Goal: Information Seeking & Learning: Find specific page/section

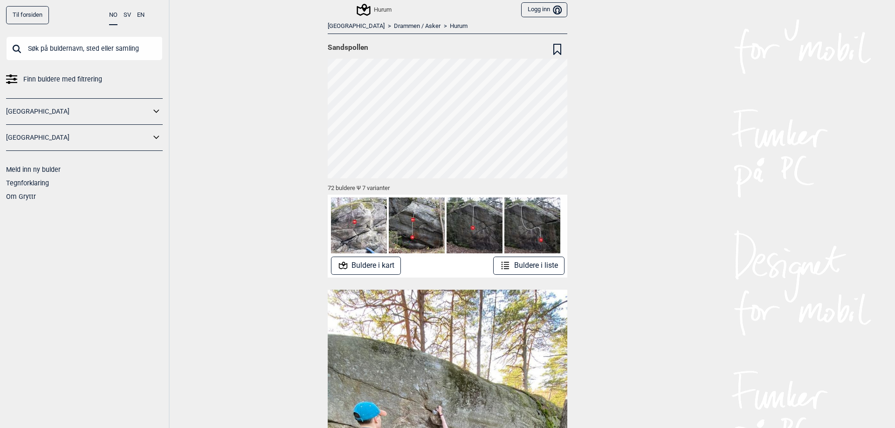
click at [382, 263] on button "Buldere i kart" at bounding box center [366, 266] width 70 height 18
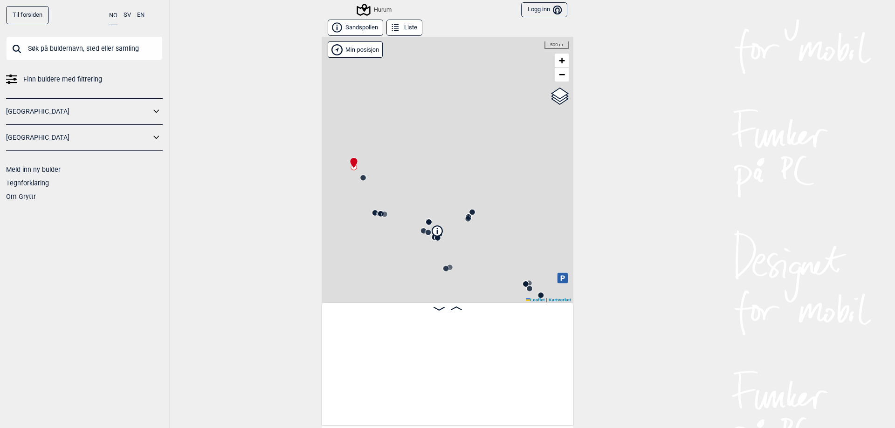
scroll to position [0, 73]
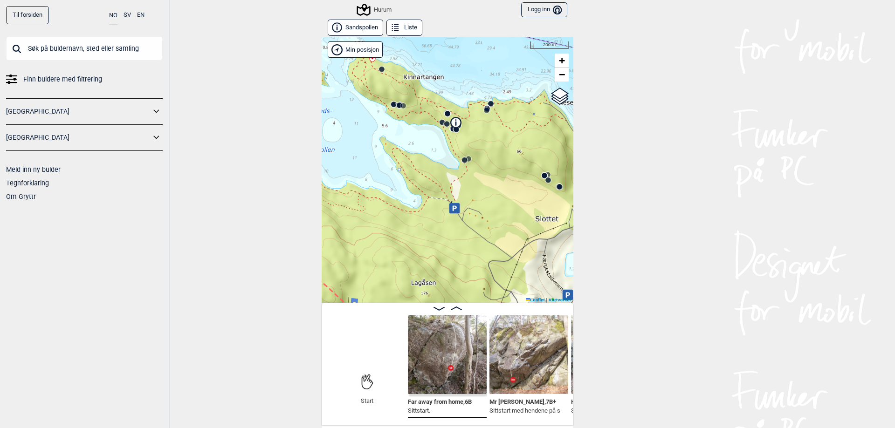
drag, startPoint x: 509, startPoint y: 271, endPoint x: 528, endPoint y: 162, distance: 110.2
click at [528, 162] on div "Hurum" at bounding box center [448, 170] width 252 height 266
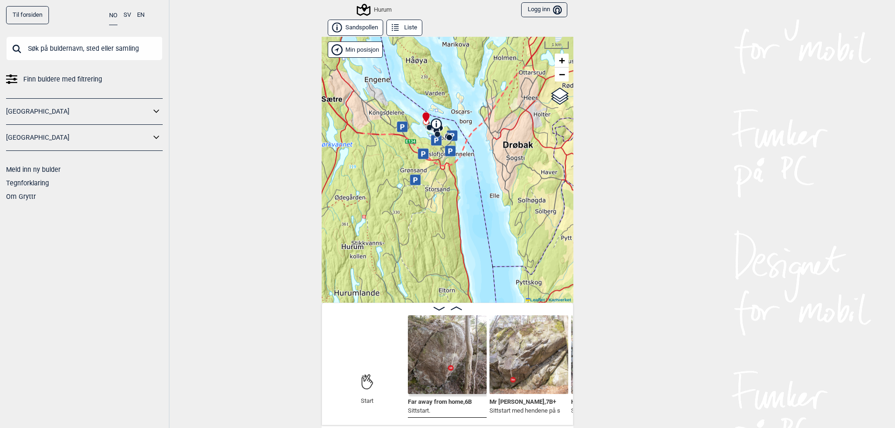
drag, startPoint x: 512, startPoint y: 180, endPoint x: 379, endPoint y: 111, distance: 150.3
click at [379, 111] on div "Hurum" at bounding box center [448, 170] width 252 height 266
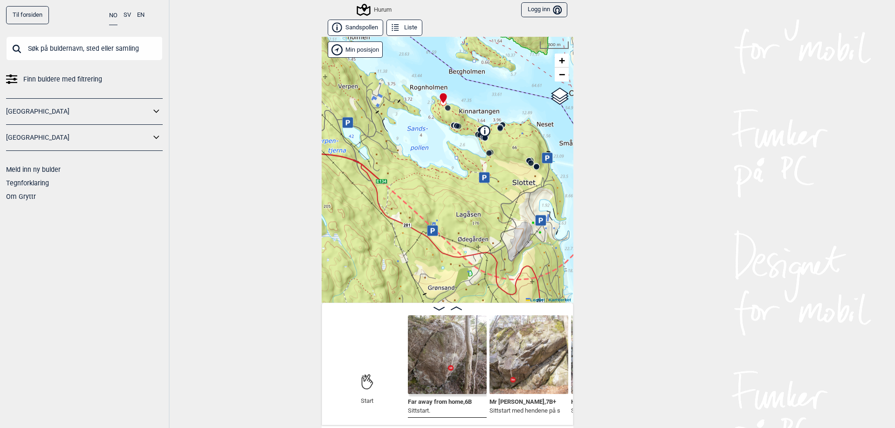
drag, startPoint x: 474, startPoint y: 137, endPoint x: 438, endPoint y: 144, distance: 36.6
click at [438, 144] on div "Hurum" at bounding box center [448, 170] width 252 height 266
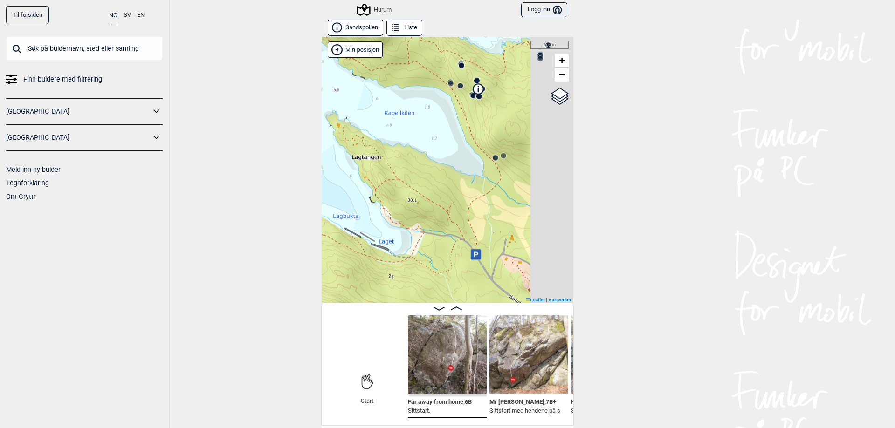
drag, startPoint x: 498, startPoint y: 142, endPoint x: 435, endPoint y: 77, distance: 90.3
click at [435, 77] on div "Hurum" at bounding box center [448, 170] width 252 height 266
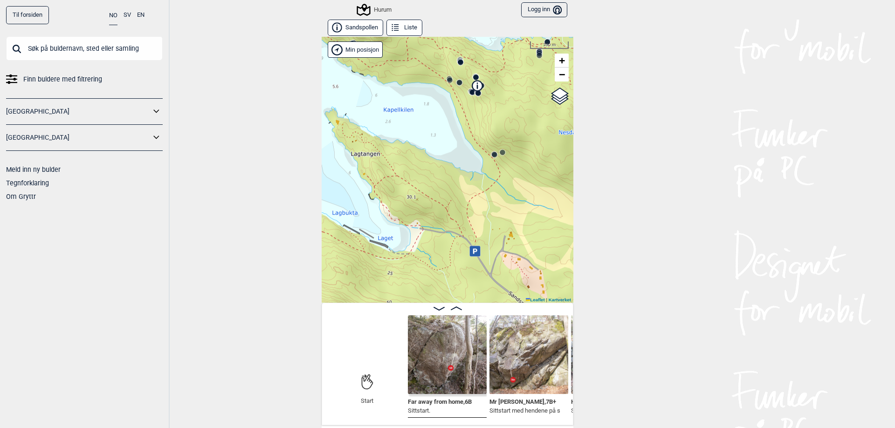
click at [475, 254] on icon at bounding box center [474, 251] width 11 height 11
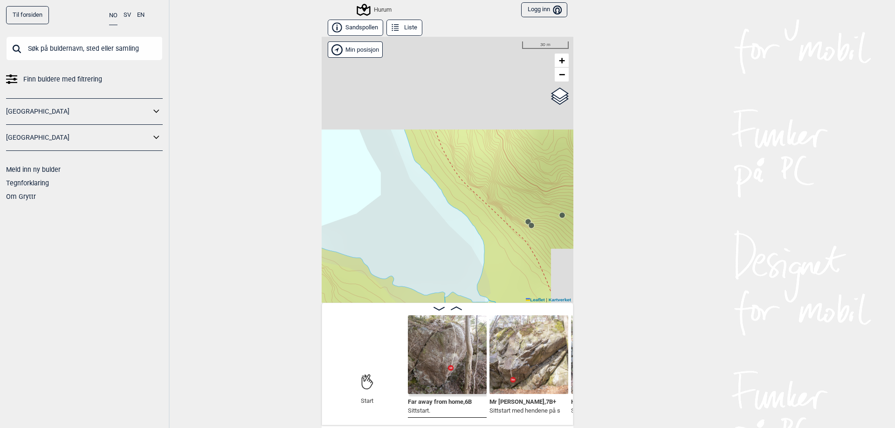
drag, startPoint x: 447, startPoint y: 114, endPoint x: 528, endPoint y: 290, distance: 194.1
click at [528, 290] on div "Hurum" at bounding box center [448, 170] width 252 height 266
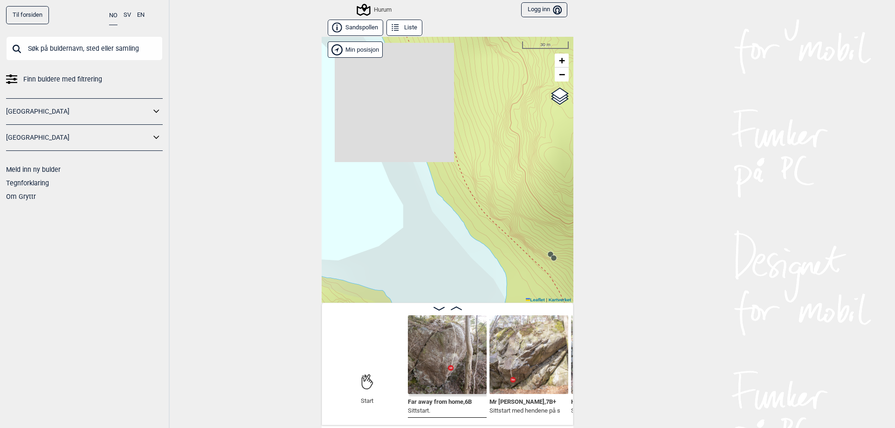
drag, startPoint x: 504, startPoint y: 158, endPoint x: 494, endPoint y: 215, distance: 57.3
click at [500, 223] on div "Hurum" at bounding box center [448, 170] width 252 height 266
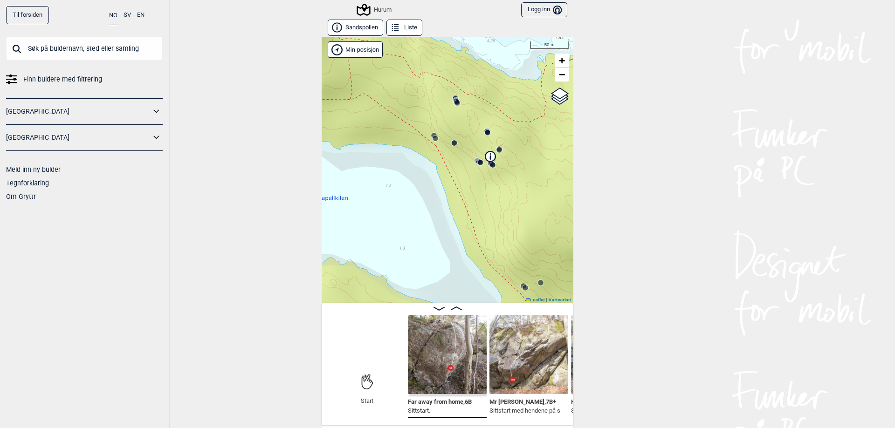
drag, startPoint x: 475, startPoint y: 163, endPoint x: 472, endPoint y: 188, distance: 24.9
click at [473, 191] on div "Hurum" at bounding box center [448, 170] width 252 height 266
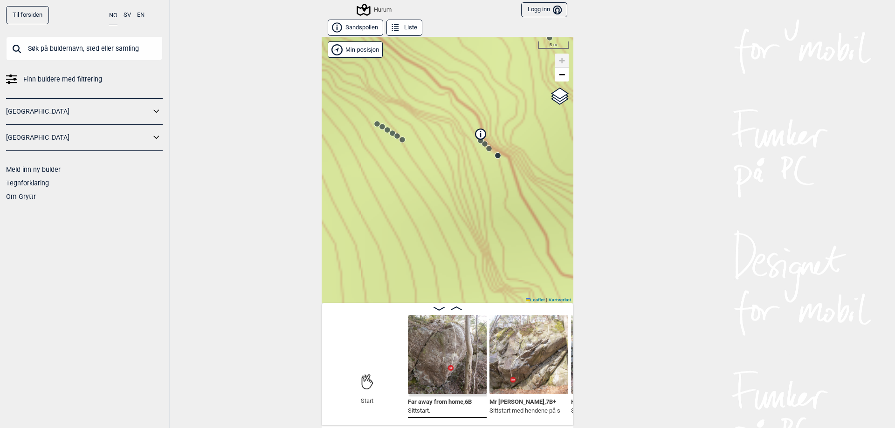
drag, startPoint x: 523, startPoint y: 185, endPoint x: 464, endPoint y: 165, distance: 61.9
click at [464, 165] on div "Hurum" at bounding box center [448, 170] width 252 height 266
click at [399, 142] on circle at bounding box center [401, 140] width 6 height 6
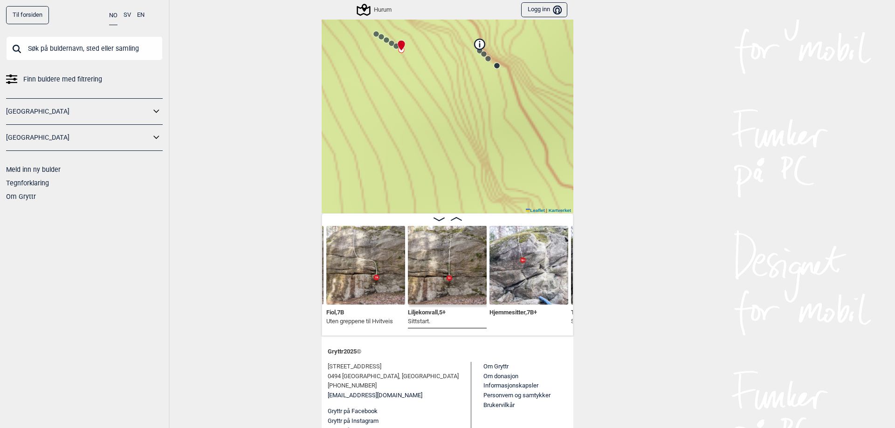
scroll to position [93, 0]
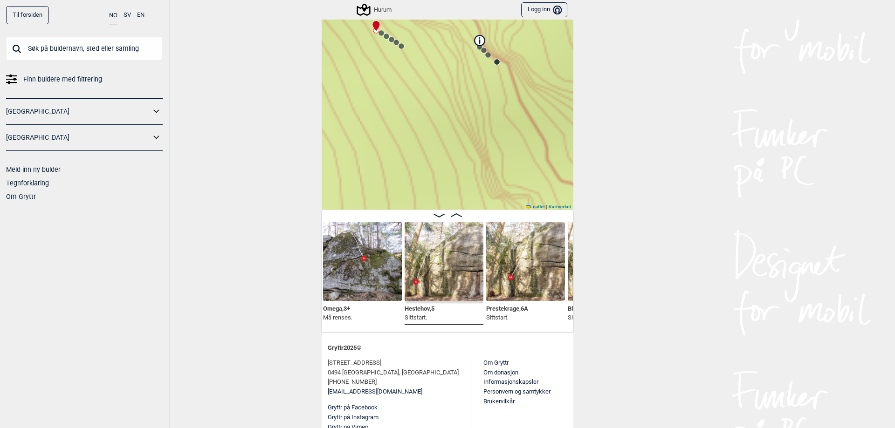
scroll to position [0, 2765]
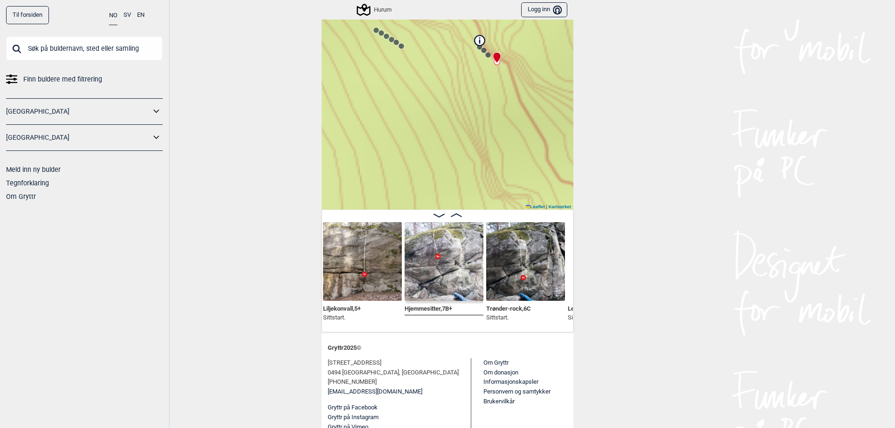
scroll to position [0, 3269]
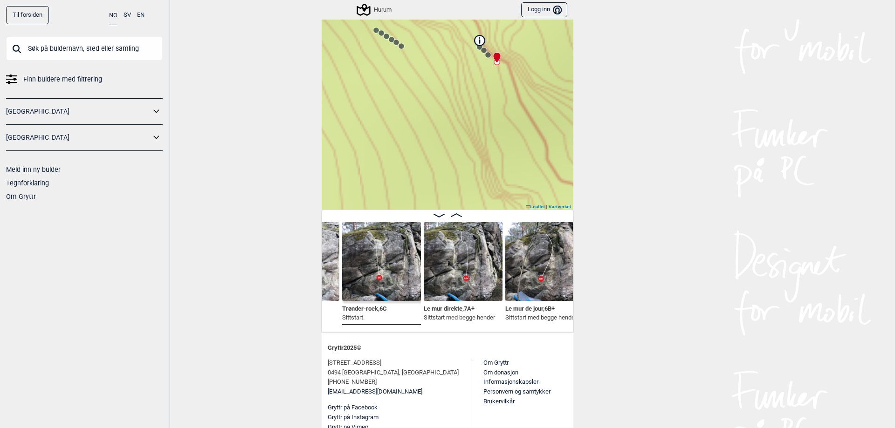
scroll to position [0, 3449]
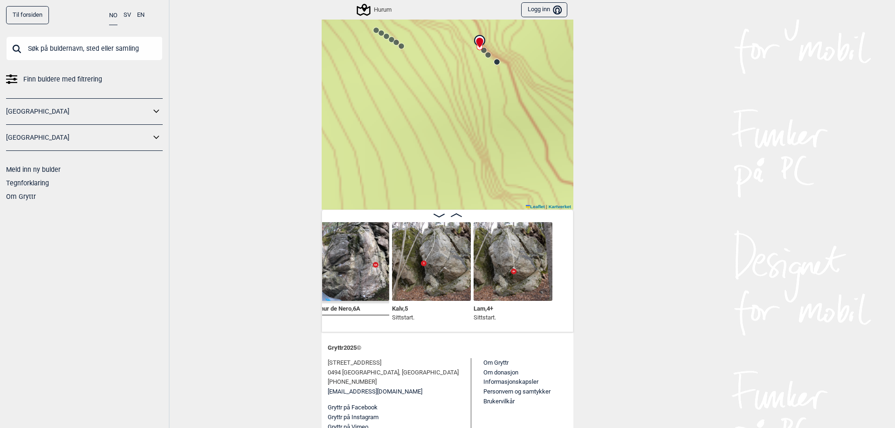
scroll to position [0, 3738]
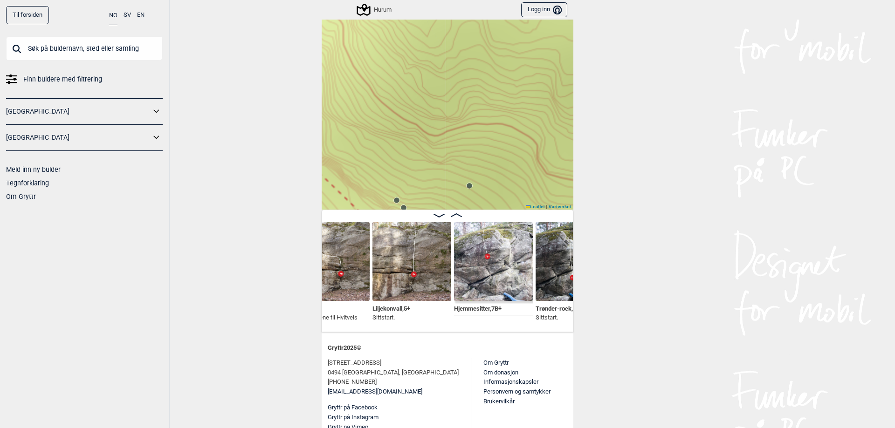
scroll to position [0, 3184]
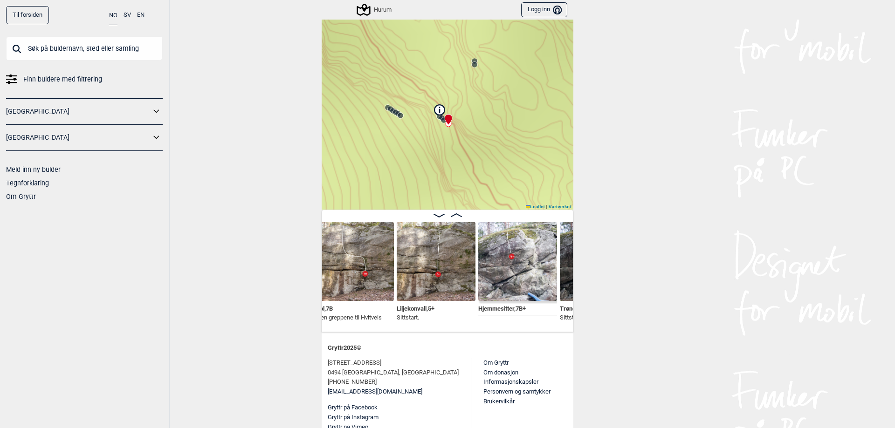
drag, startPoint x: 281, startPoint y: 120, endPoint x: 279, endPoint y: 176, distance: 55.5
click at [284, 178] on div "Til forsiden NO SV EN Finn buldere med filtrering [GEOGRAPHIC_DATA] [GEOGRAPHIC…" at bounding box center [447, 214] width 895 height 428
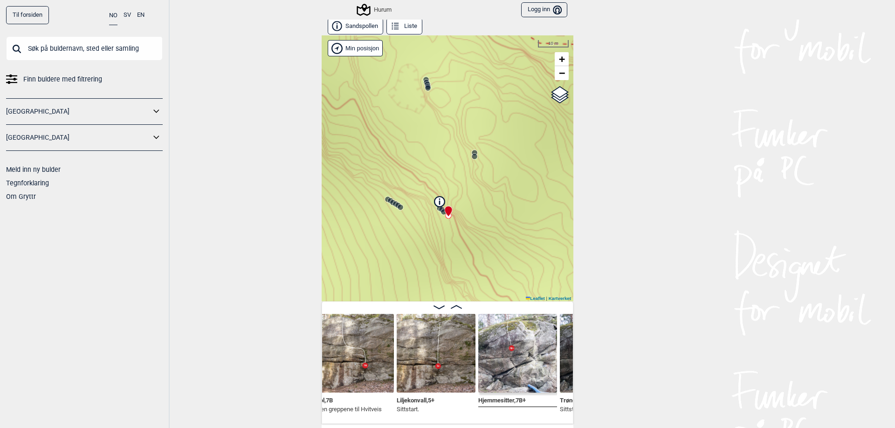
scroll to position [0, 0]
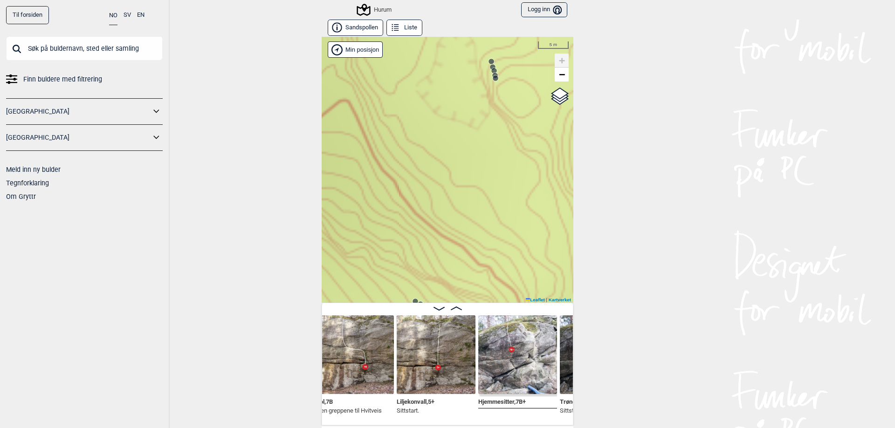
drag, startPoint x: 492, startPoint y: 158, endPoint x: 487, endPoint y: 194, distance: 36.2
click at [487, 195] on div "Hurum" at bounding box center [448, 170] width 252 height 266
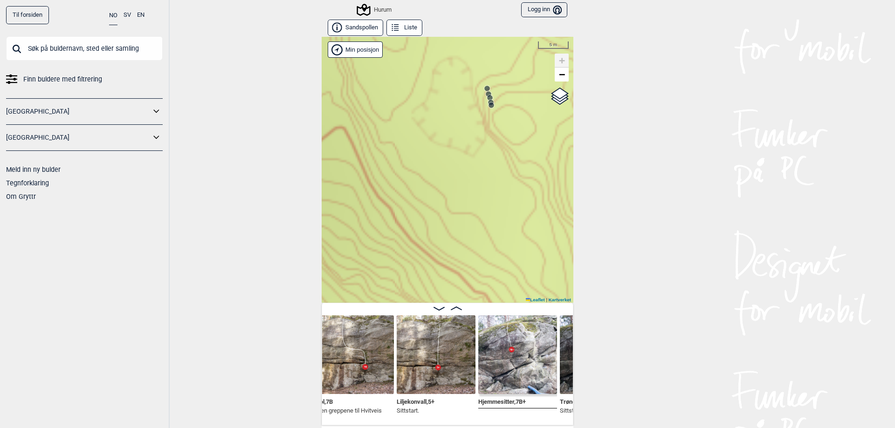
drag, startPoint x: 492, startPoint y: 105, endPoint x: 488, endPoint y: 110, distance: 6.3
click at [491, 107] on div "Hurum" at bounding box center [448, 170] width 252 height 266
click at [487, 110] on icon at bounding box center [490, 107] width 7 height 7
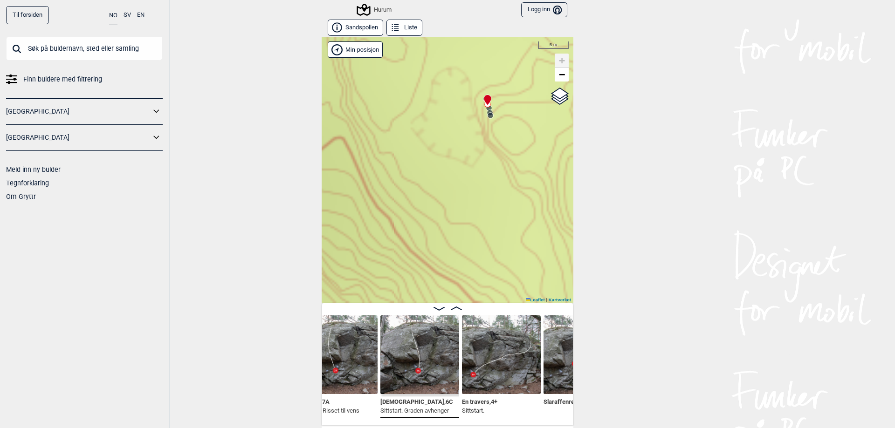
scroll to position [0, 2281]
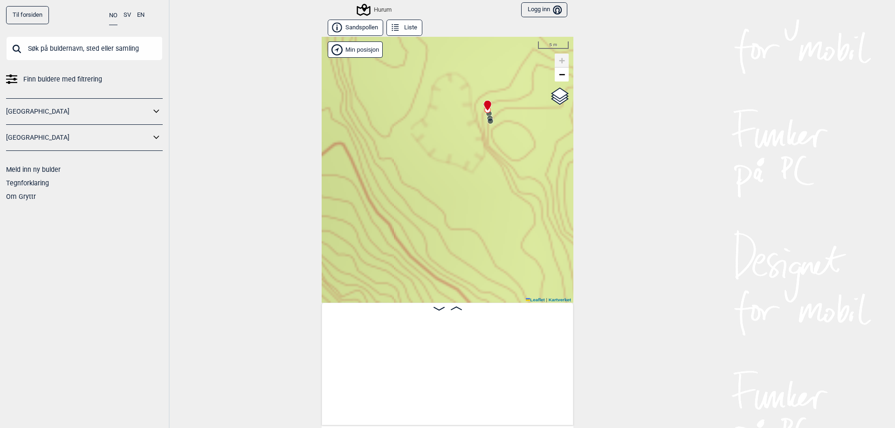
scroll to position [0, 2982]
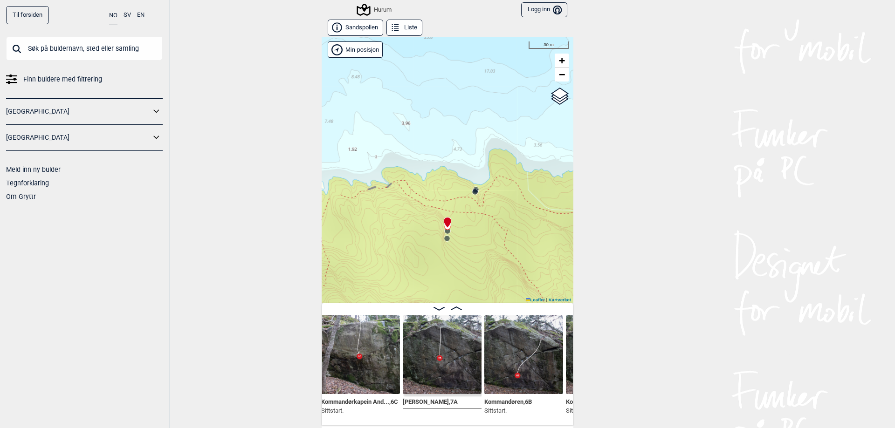
scroll to position [0, 5245]
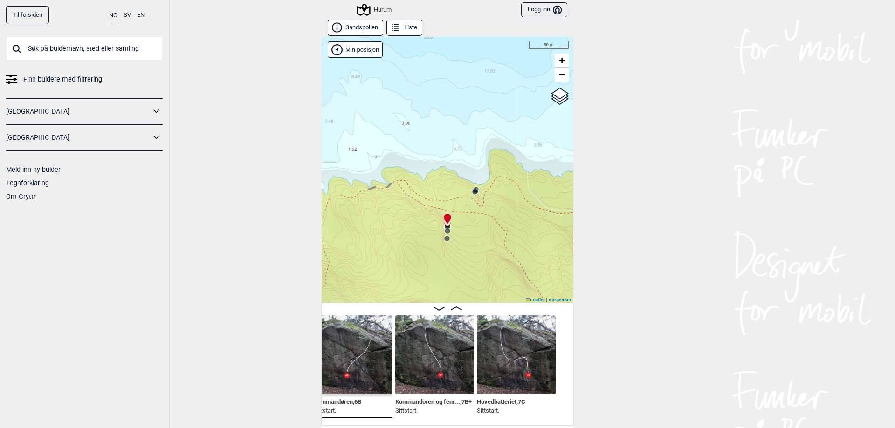
scroll to position [0, 5416]
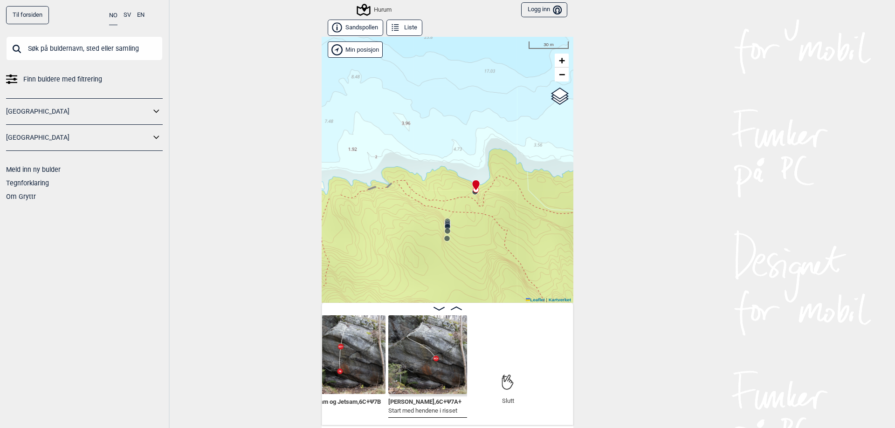
scroll to position [0, 5872]
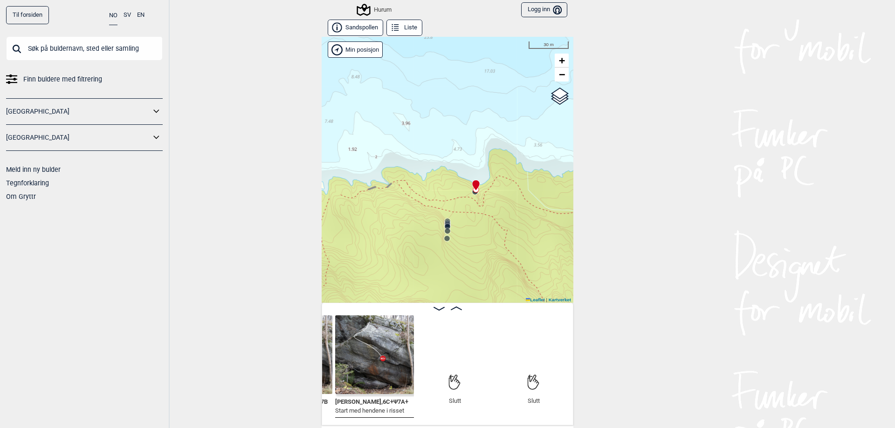
click at [80, 48] on input "text" at bounding box center [84, 48] width 157 height 24
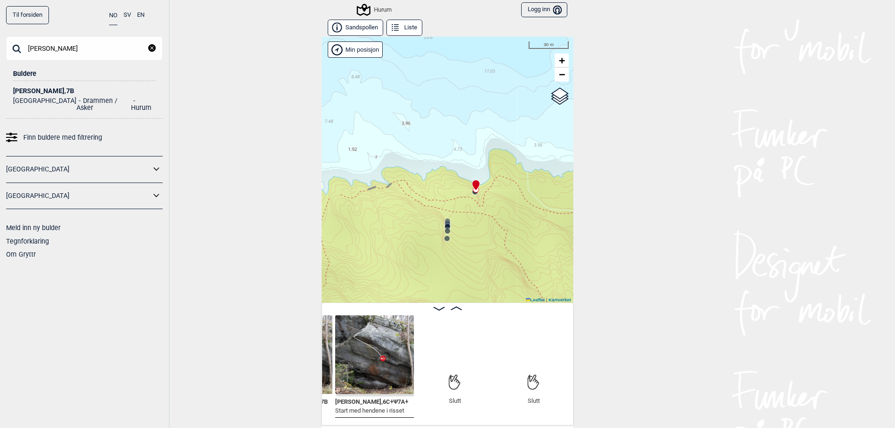
type input "[PERSON_NAME]"
click at [55, 88] on div "[PERSON_NAME] , 7B" at bounding box center [84, 91] width 143 height 7
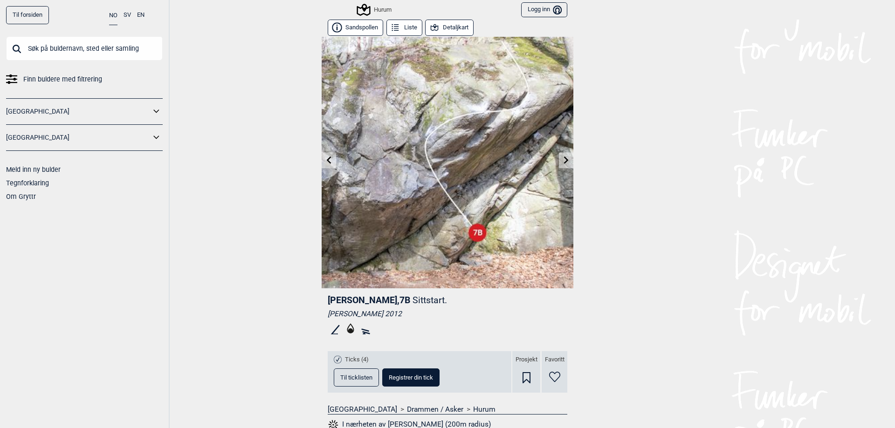
click at [448, 25] on button "Detaljkart" at bounding box center [449, 28] width 48 height 16
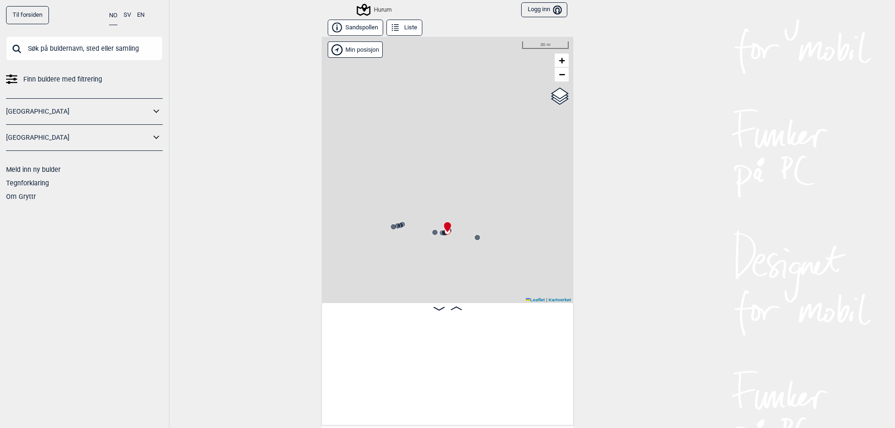
scroll to position [0, 1024]
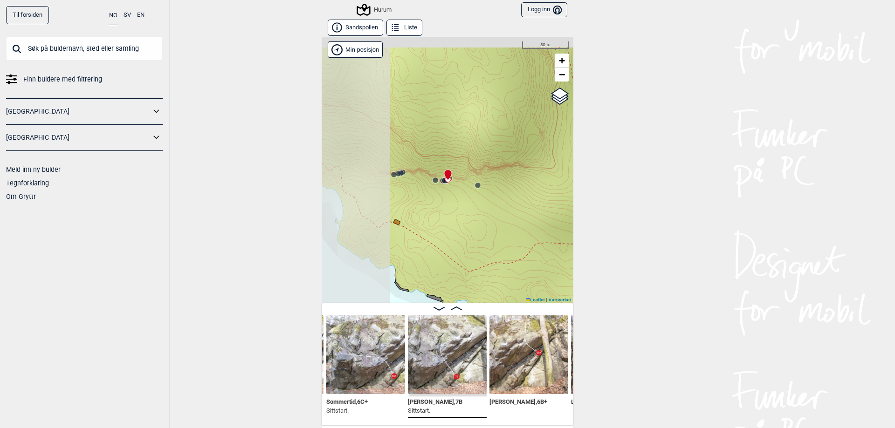
drag, startPoint x: 357, startPoint y: 203, endPoint x: 499, endPoint y: 264, distance: 154.4
click at [509, 273] on div "Hurum" at bounding box center [448, 170] width 252 height 266
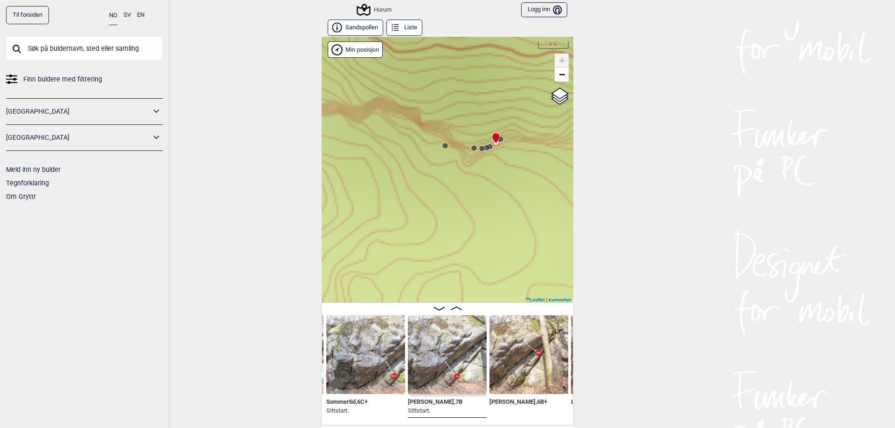
drag, startPoint x: 510, startPoint y: 160, endPoint x: 495, endPoint y: 192, distance: 35.9
click at [495, 192] on div "Hurum" at bounding box center [448, 170] width 252 height 266
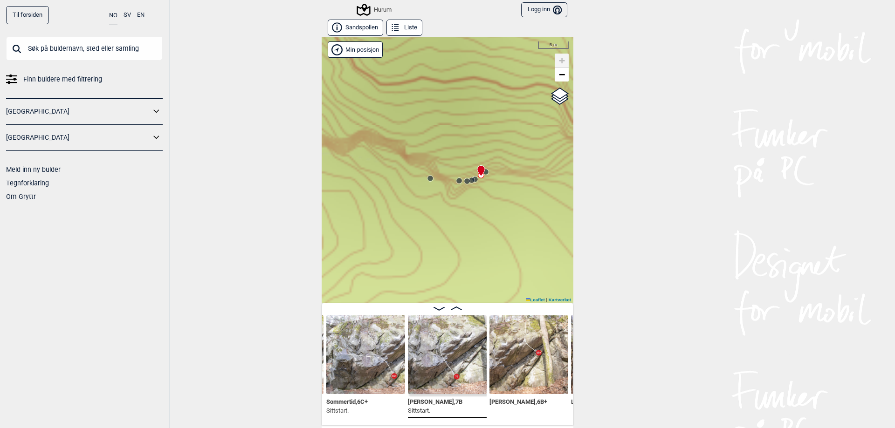
click at [486, 175] on icon at bounding box center [485, 171] width 7 height 7
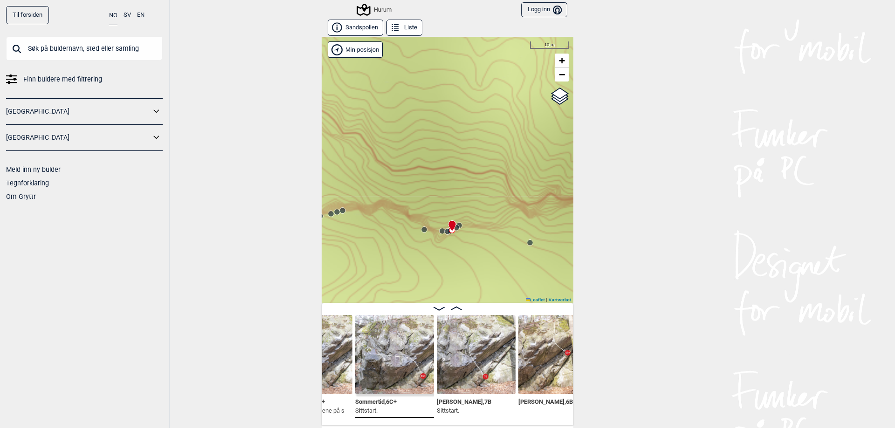
scroll to position [0, 1012]
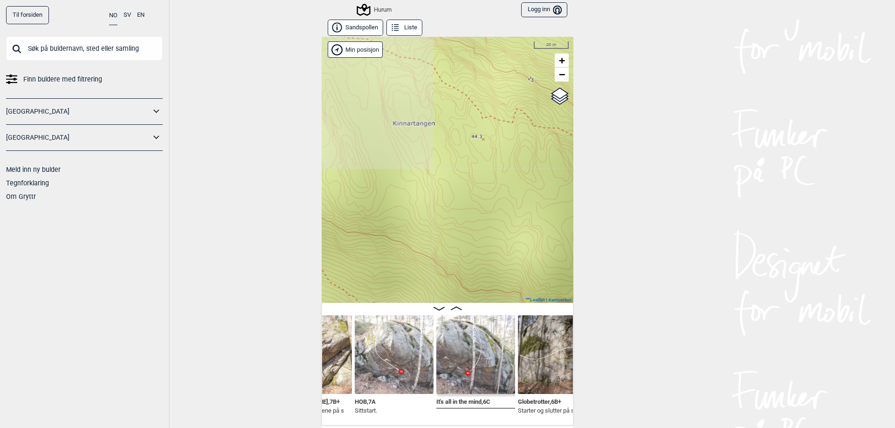
scroll to position [0, 286]
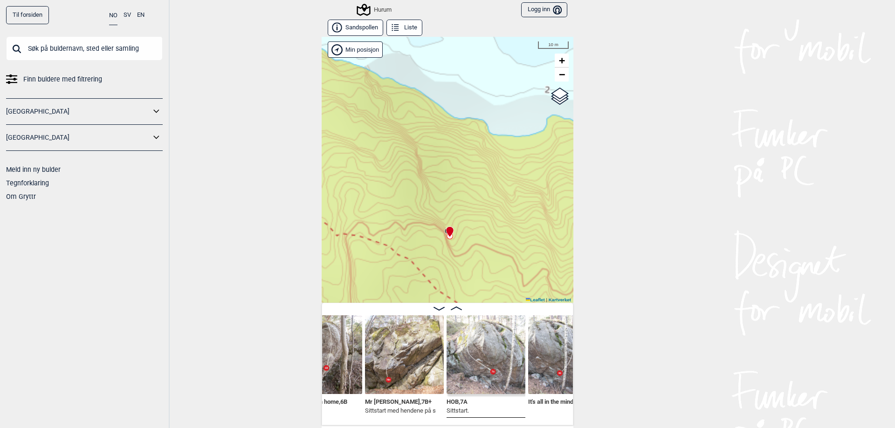
scroll to position [0, 166]
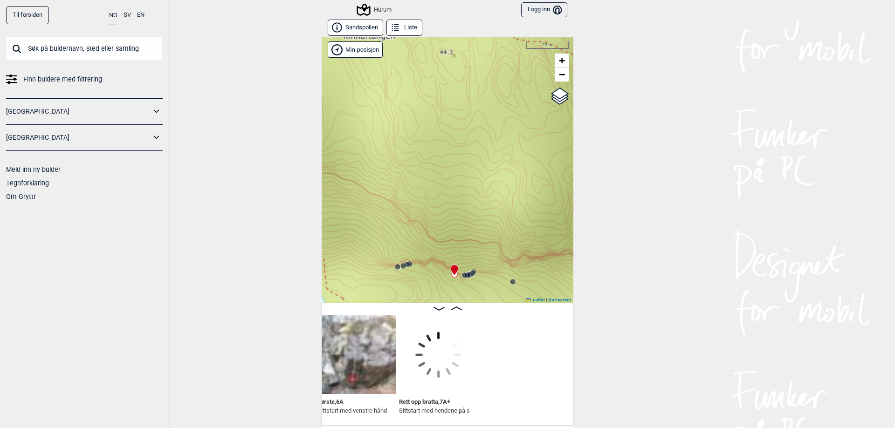
scroll to position [0, 1018]
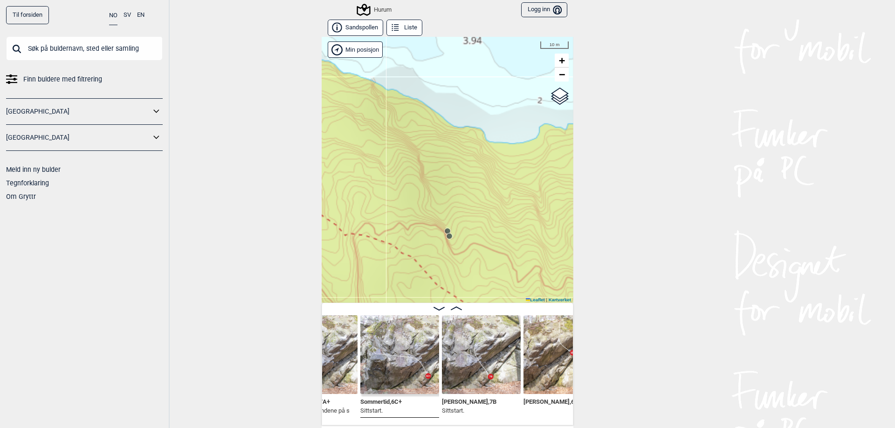
click at [471, 383] on img at bounding box center [481, 354] width 79 height 79
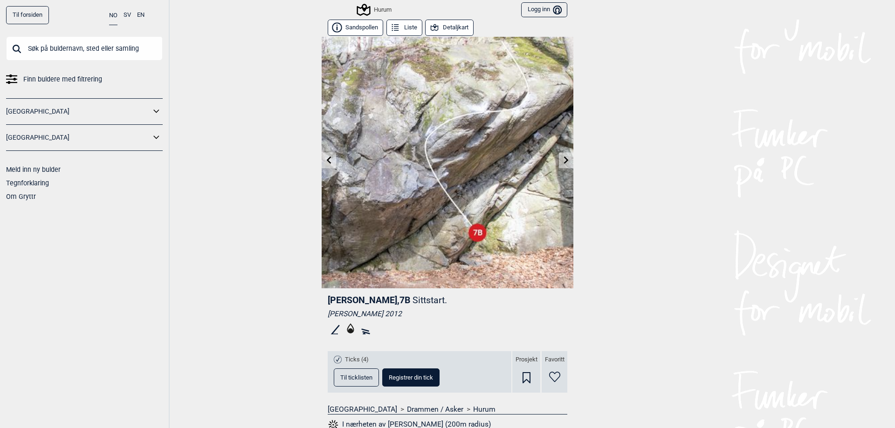
drag, startPoint x: 441, startPoint y: 24, endPoint x: 445, endPoint y: 29, distance: 6.1
click at [443, 28] on button "Detaljkart" at bounding box center [449, 28] width 48 height 16
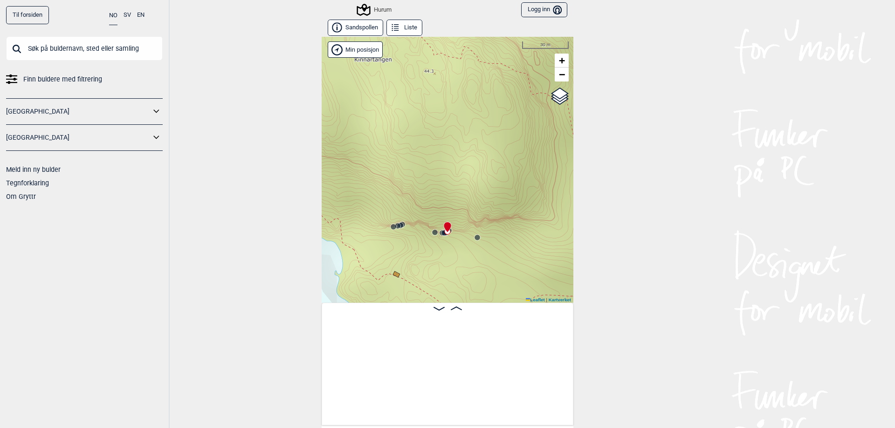
scroll to position [0, 1024]
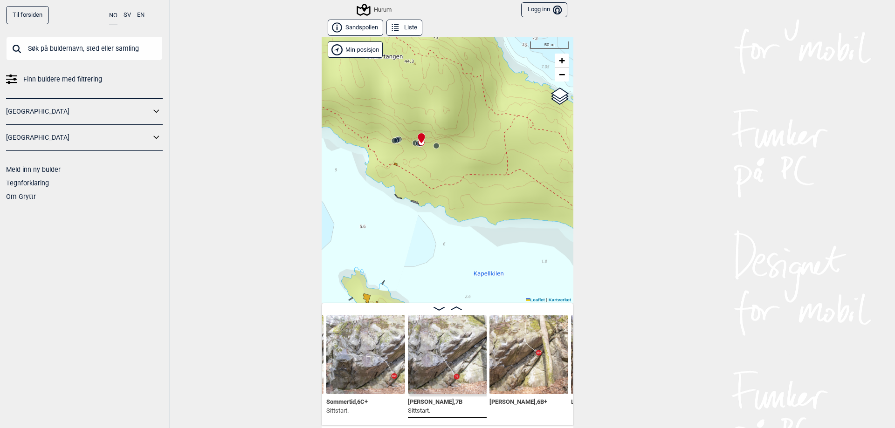
drag, startPoint x: 500, startPoint y: 245, endPoint x: 498, endPoint y: 181, distance: 63.4
click at [498, 181] on div "Hurum" at bounding box center [448, 170] width 252 height 266
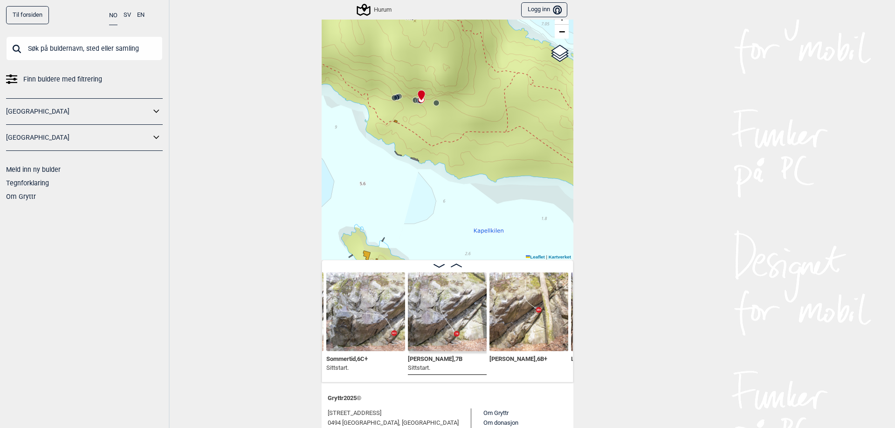
scroll to position [47, 0]
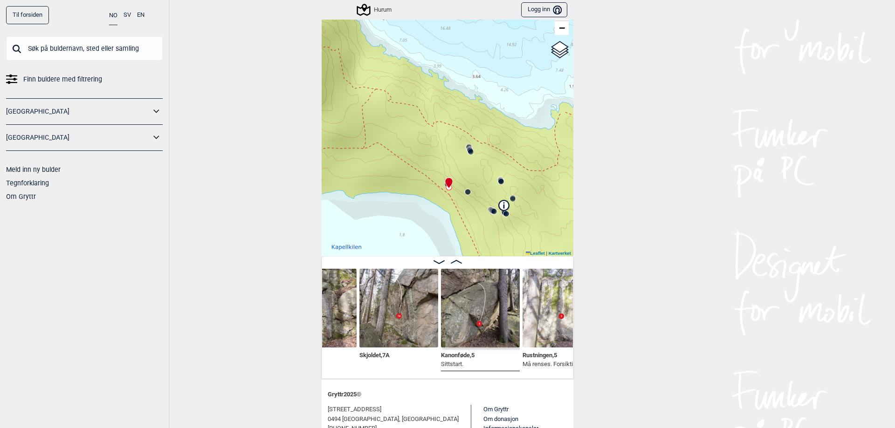
scroll to position [0, 1316]
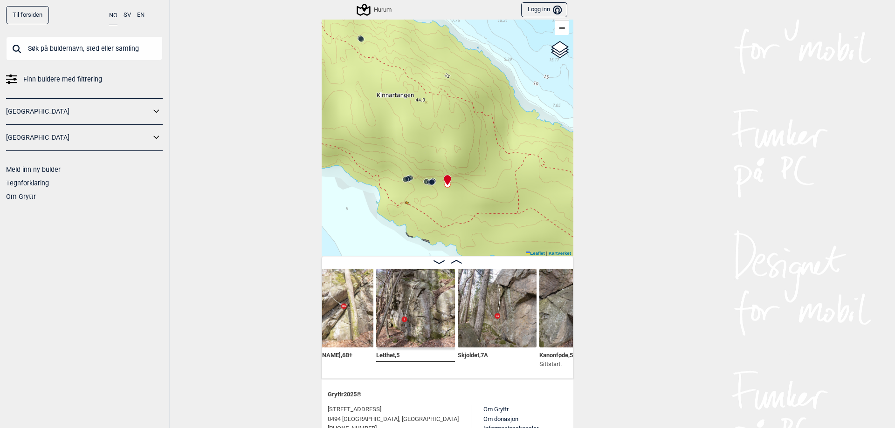
scroll to position [0, 1222]
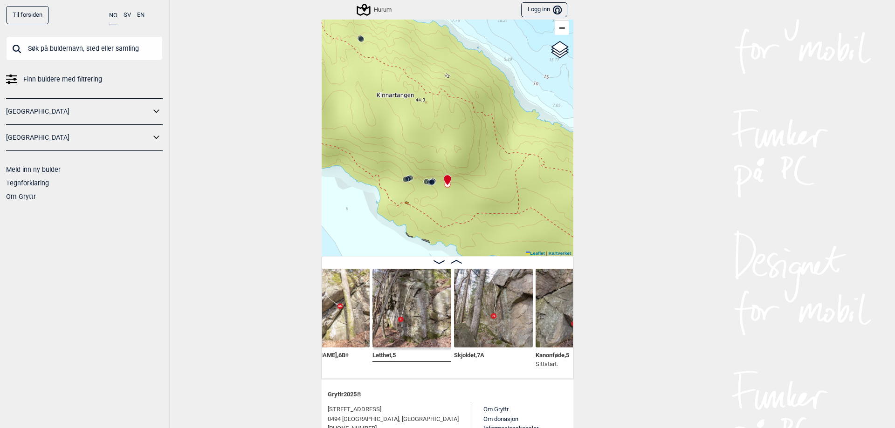
click at [492, 309] on img at bounding box center [493, 308] width 79 height 79
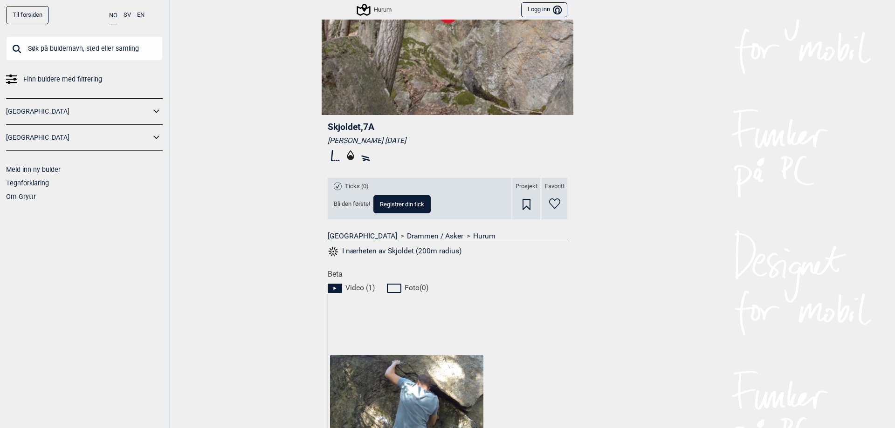
scroll to position [138, 0]
